Goal: Task Accomplishment & Management: Use online tool/utility

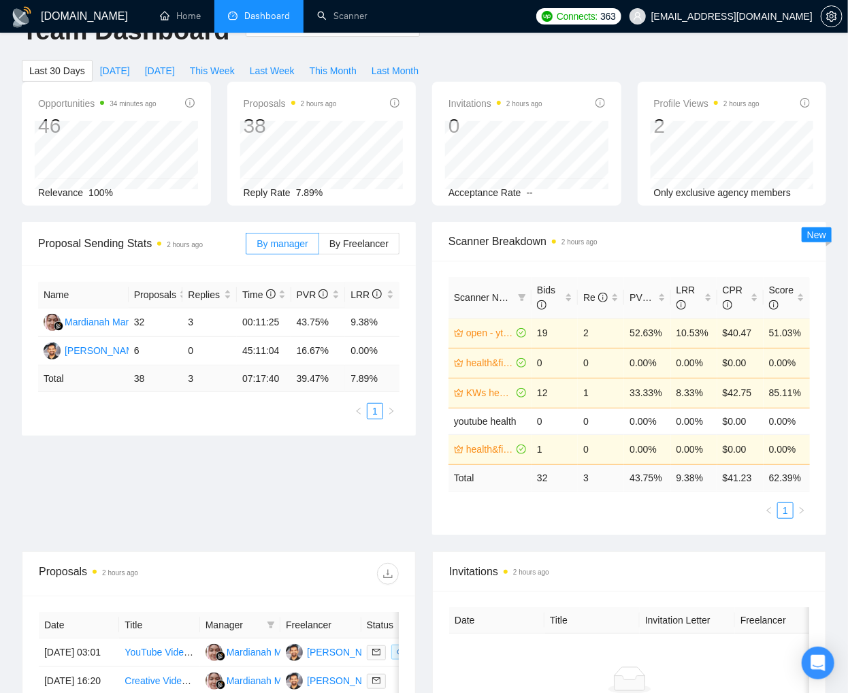
scroll to position [182, 0]
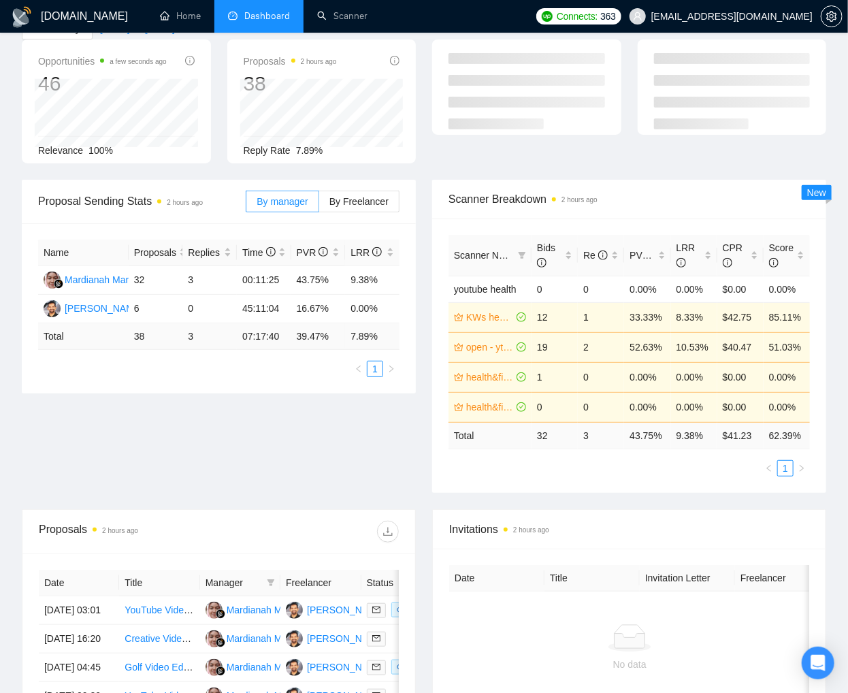
scroll to position [131, 0]
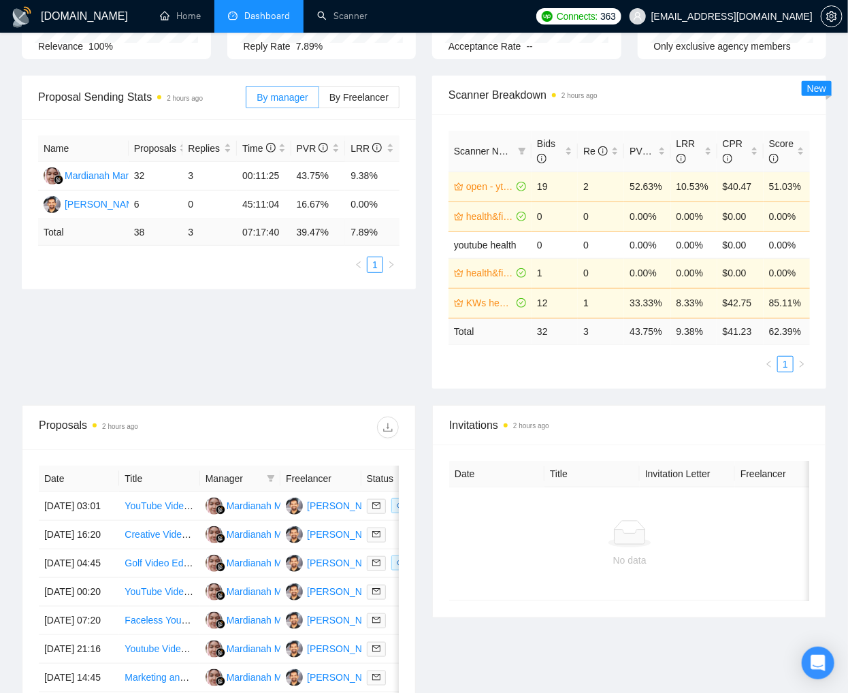
scroll to position [222, 0]
